Goal: Task Accomplishment & Management: Use online tool/utility

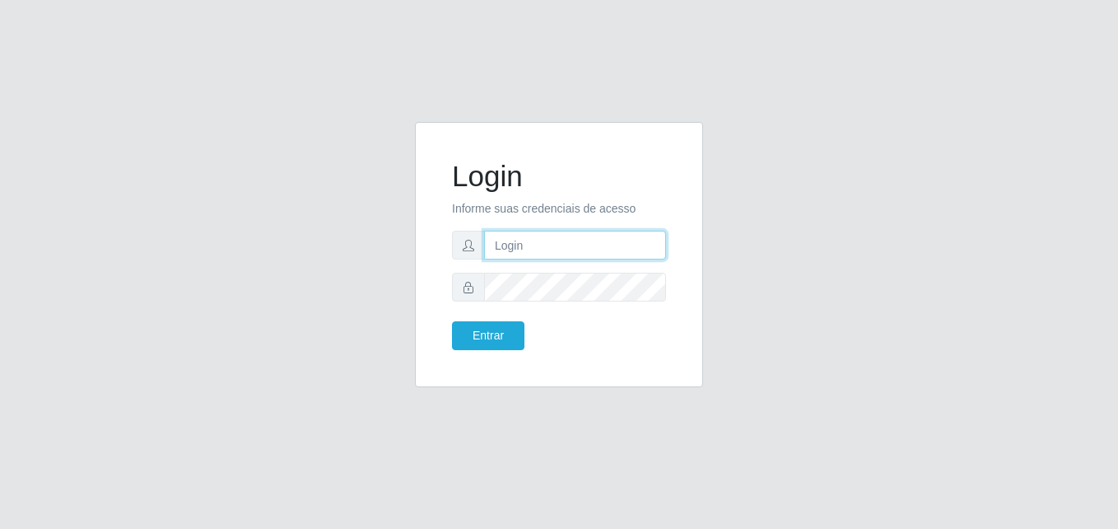
click at [567, 246] on input "text" at bounding box center [575, 245] width 182 height 29
type input "[PERSON_NAME]"
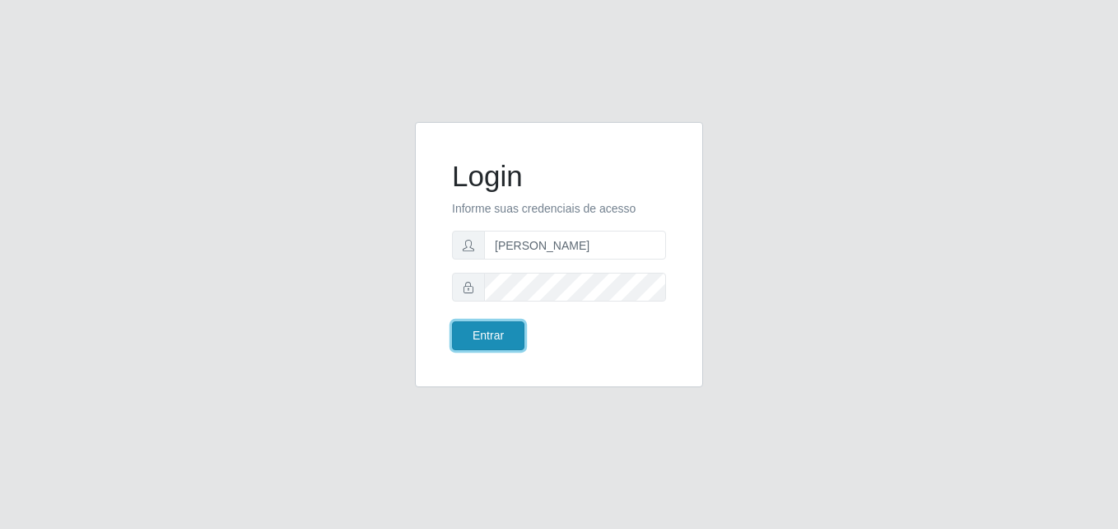
click at [499, 330] on button "Entrar" at bounding box center [488, 335] width 72 height 29
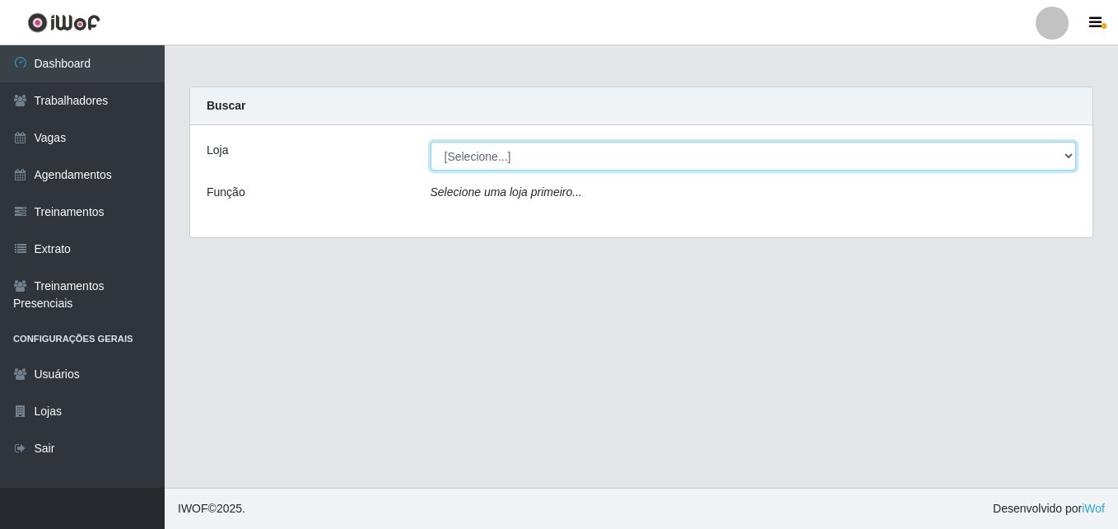
click at [491, 163] on select "[Selecione...] LÁ em MÃE - Bar e Restaurante" at bounding box center [754, 156] width 647 height 29
select select "265"
click at [431, 142] on select "[Selecione...] LÁ em MÃE - Bar e Restaurante" at bounding box center [754, 156] width 647 height 29
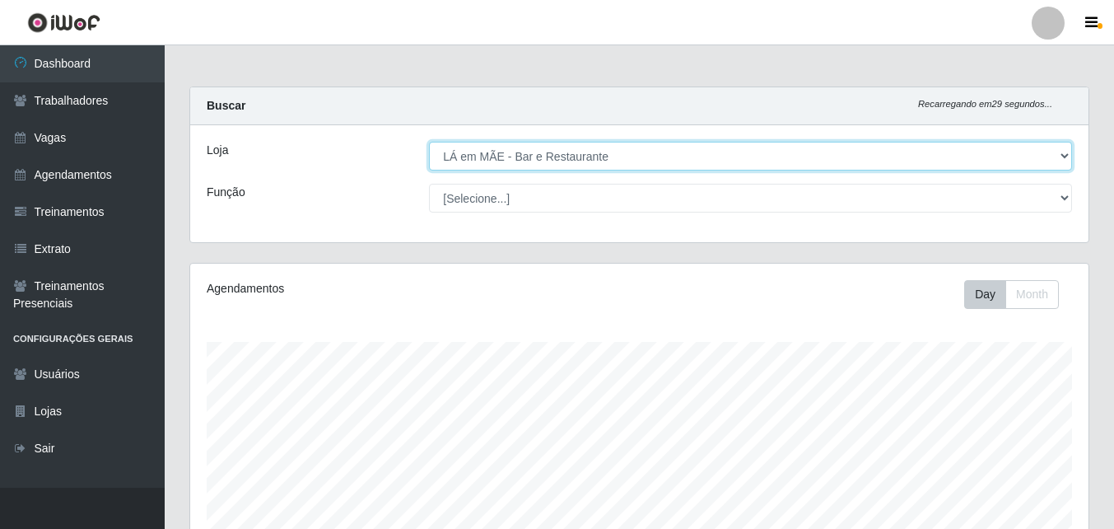
scroll to position [342, 899]
